Goal: Information Seeking & Learning: Learn about a topic

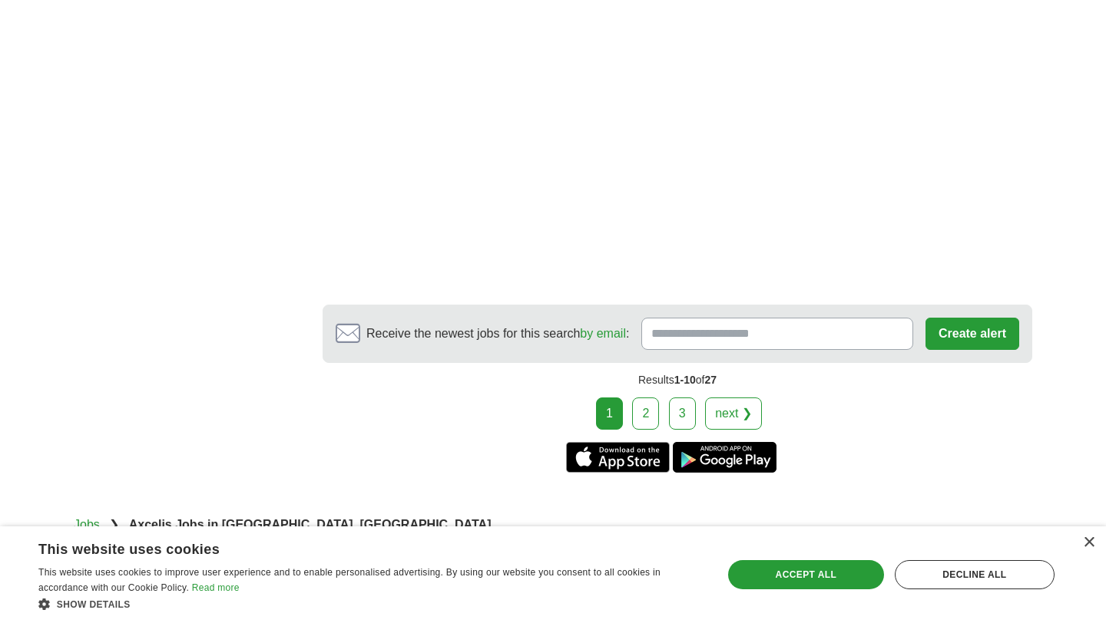
scroll to position [2757, 0]
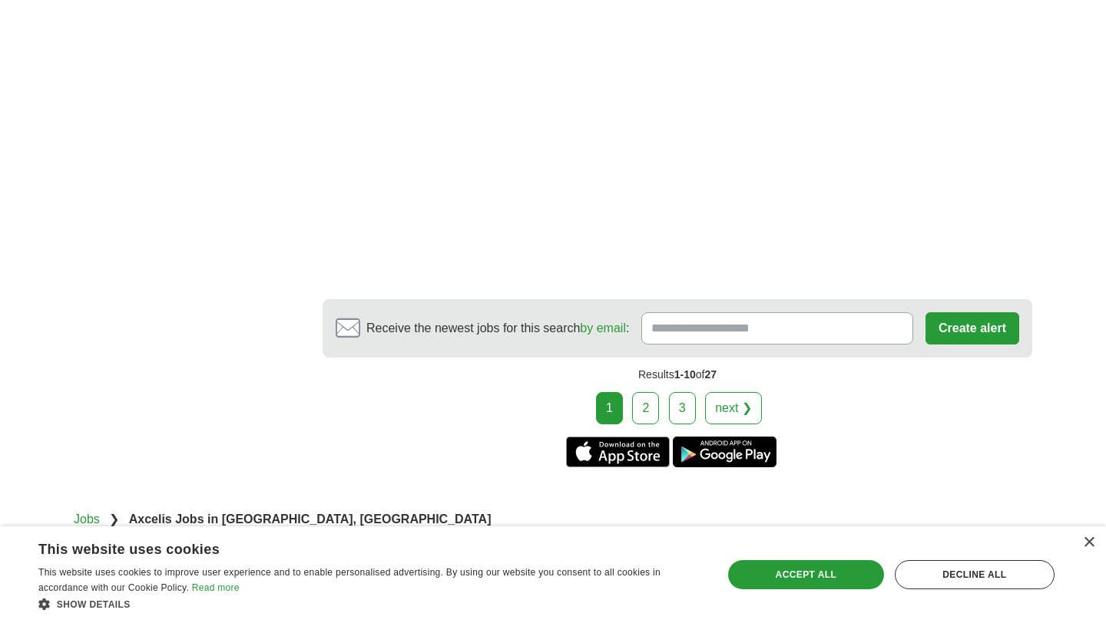
click at [650, 392] on link "2" at bounding box center [645, 408] width 27 height 32
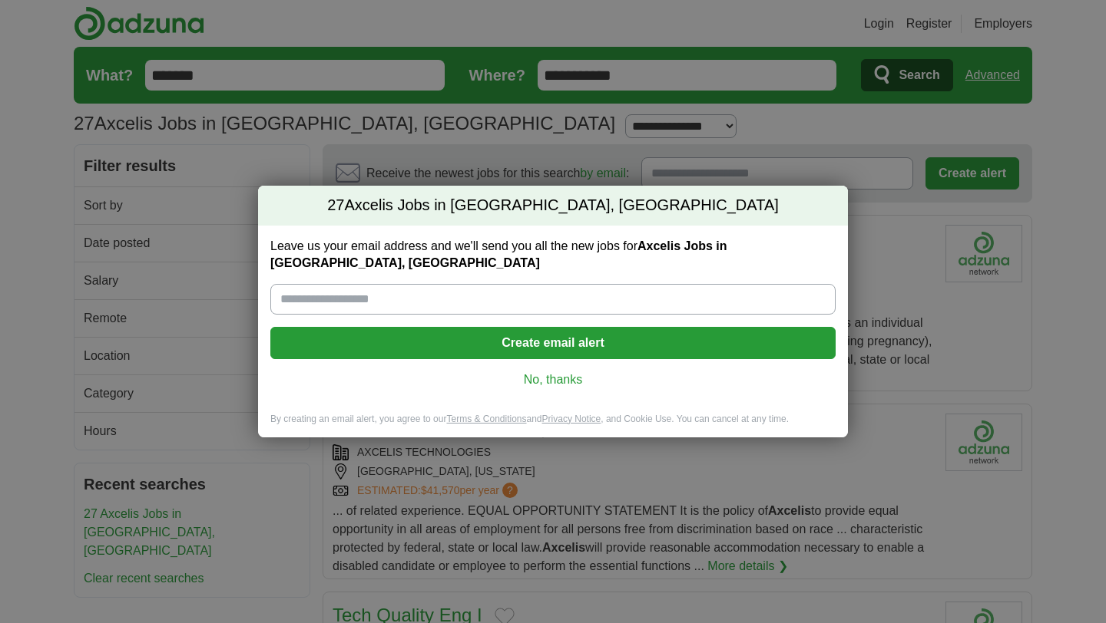
click at [564, 372] on link "No, thanks" at bounding box center [553, 380] width 541 height 17
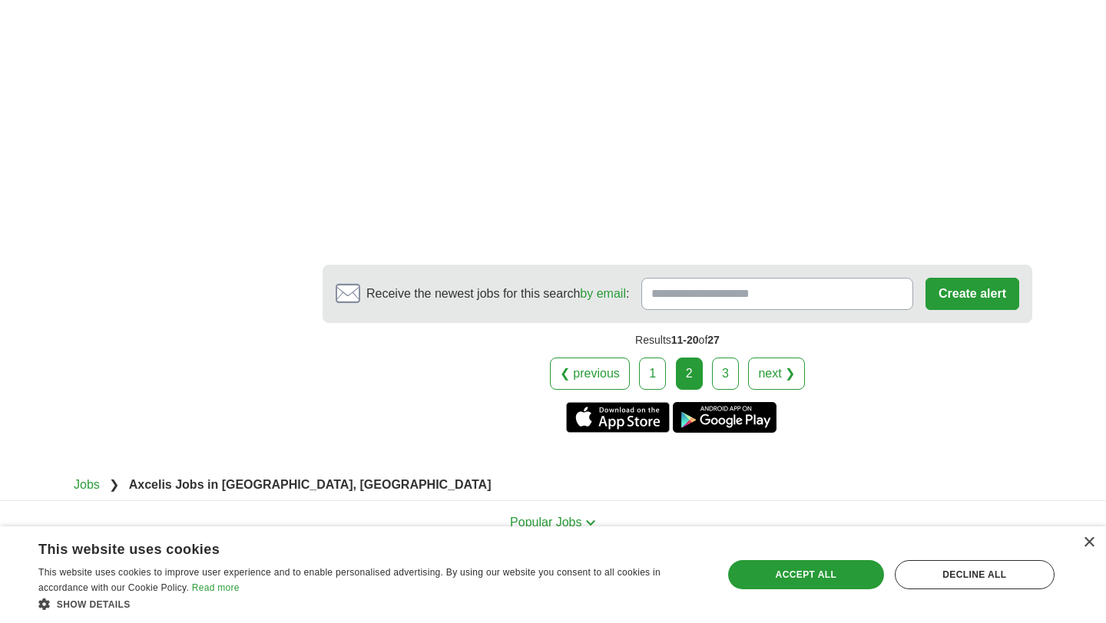
scroll to position [2995, 0]
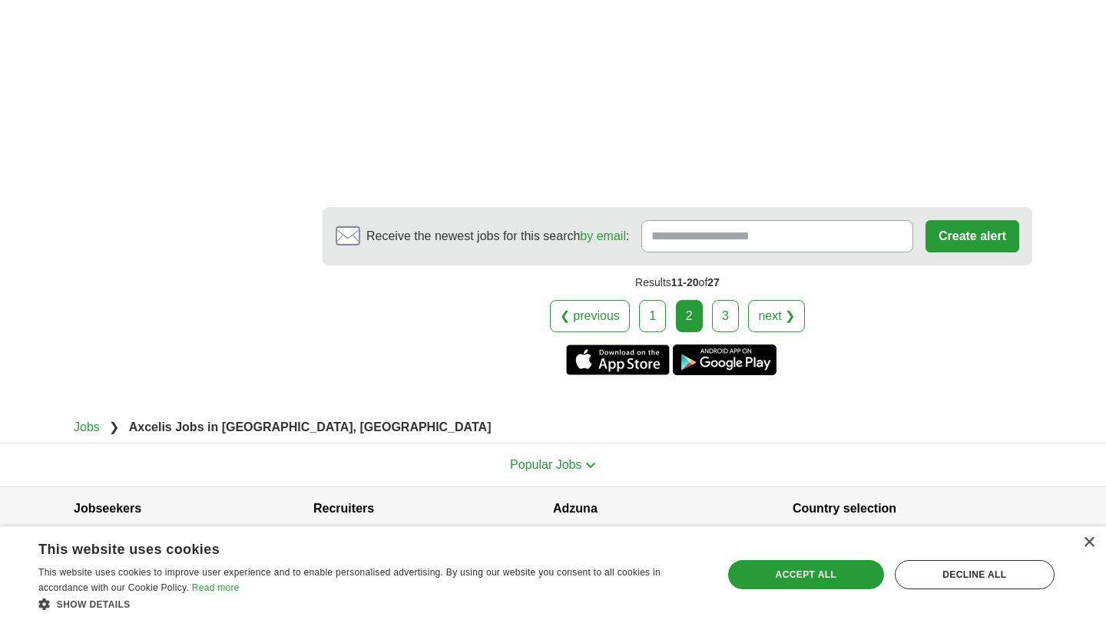
click at [720, 300] on link "3" at bounding box center [725, 316] width 27 height 32
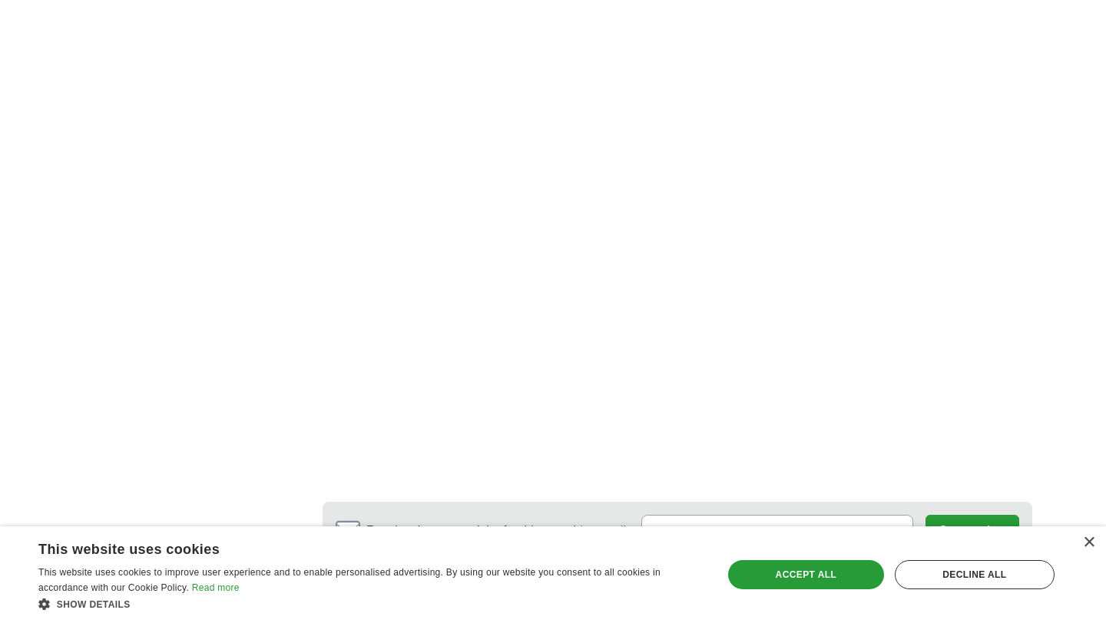
scroll to position [2135, 0]
